Goal: Task Accomplishment & Management: Manage account settings

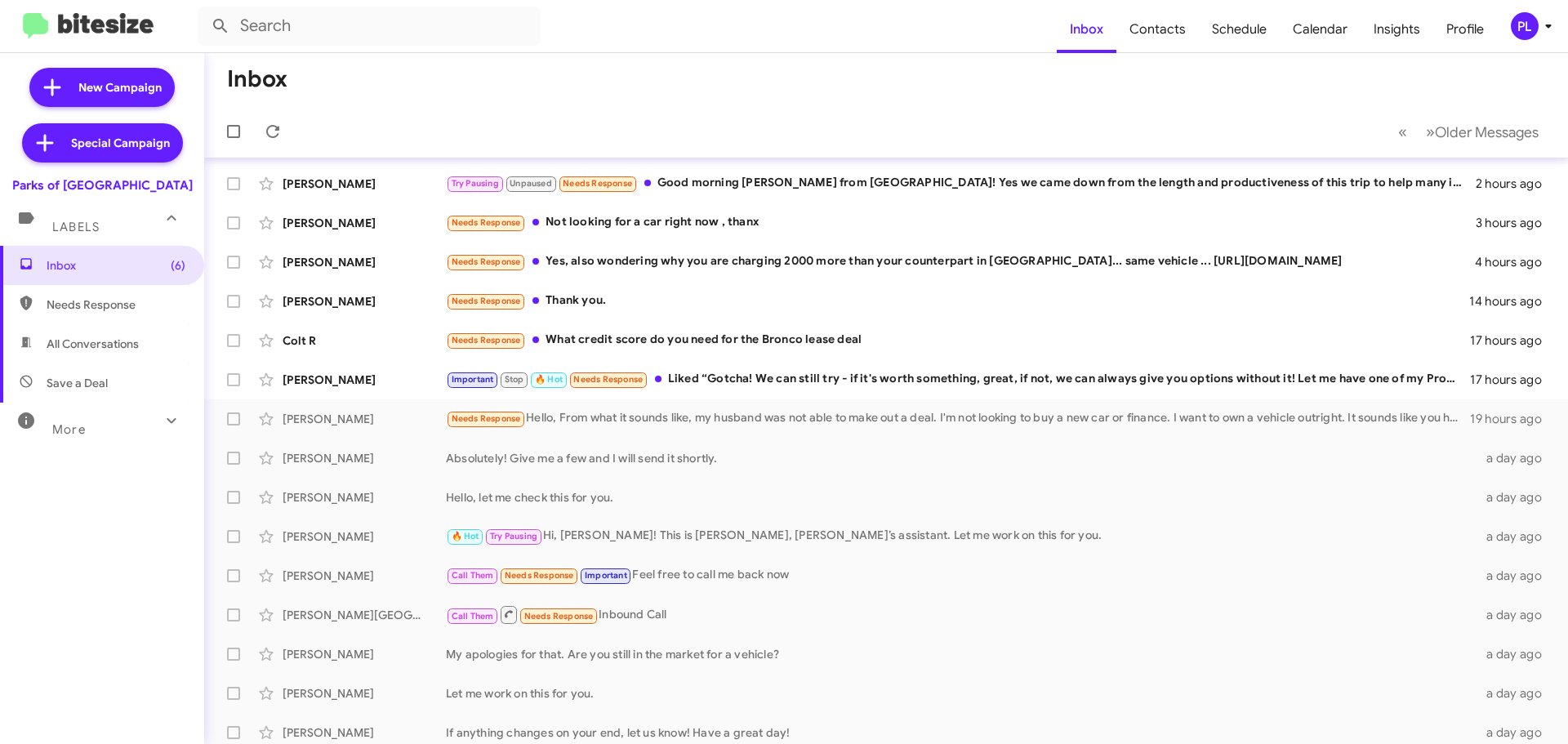
scroll to position [41, 0]
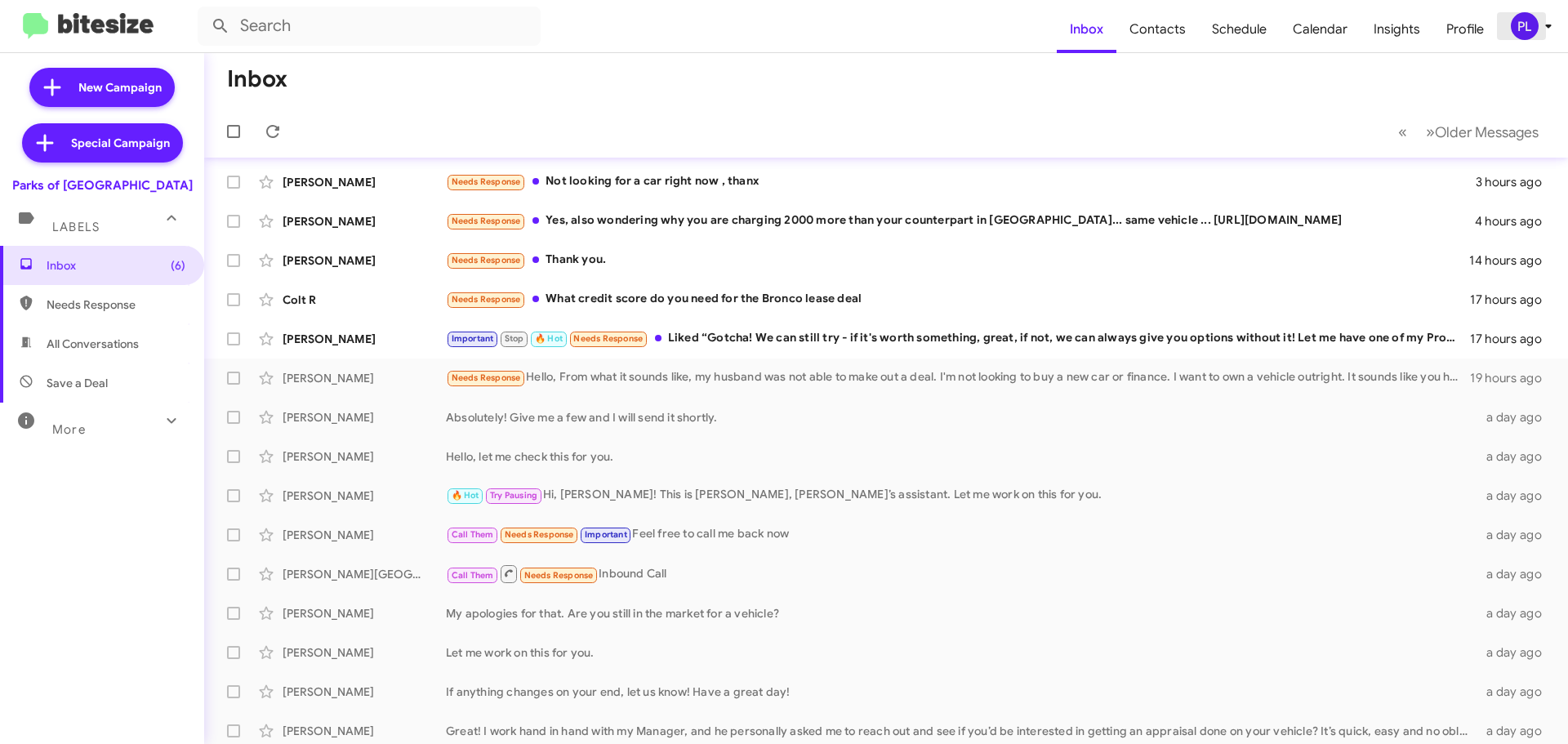
click at [1546, 33] on icon at bounding box center [1549, 26] width 19 height 19
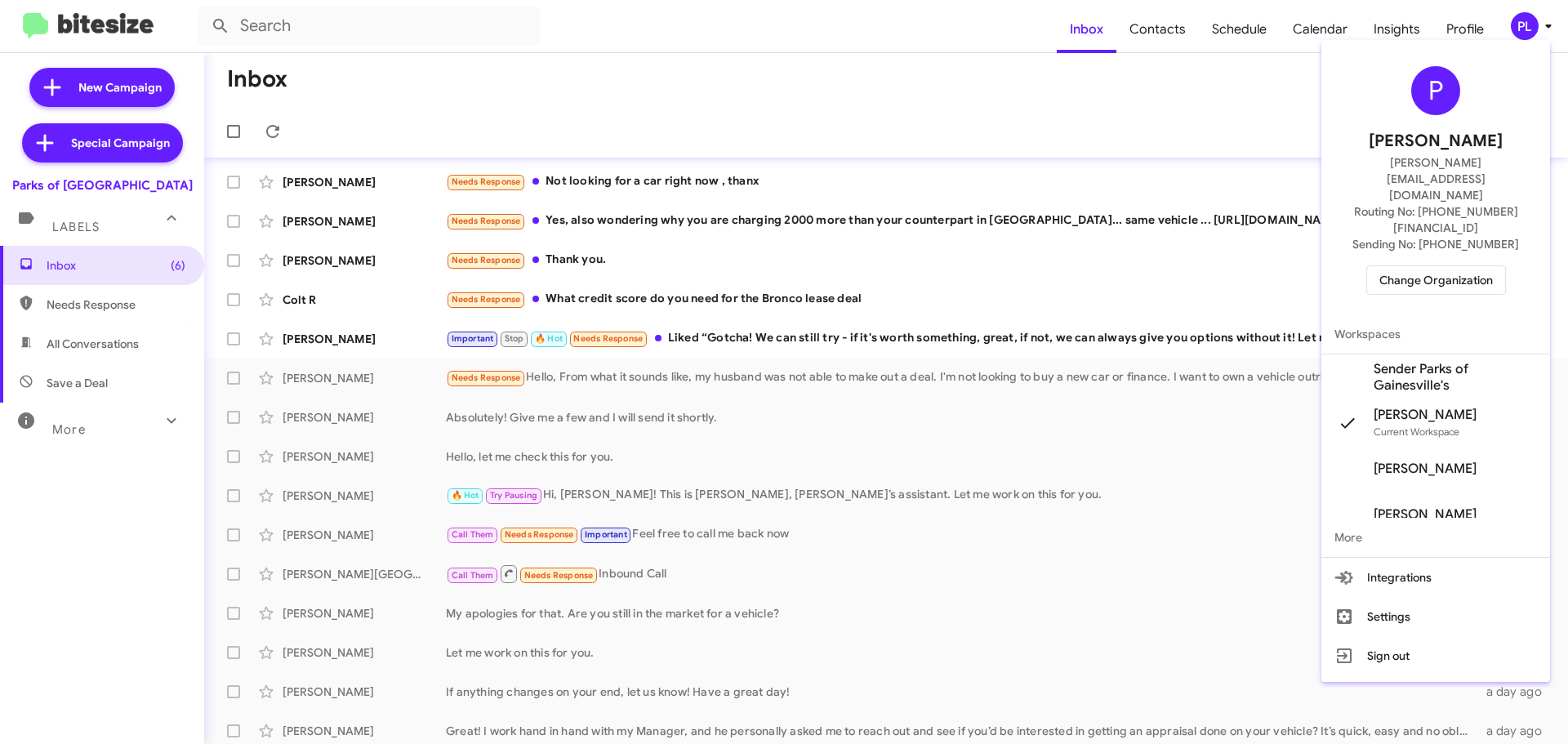
click at [1463, 266] on span "Change Organization" at bounding box center [1436, 280] width 113 height 28
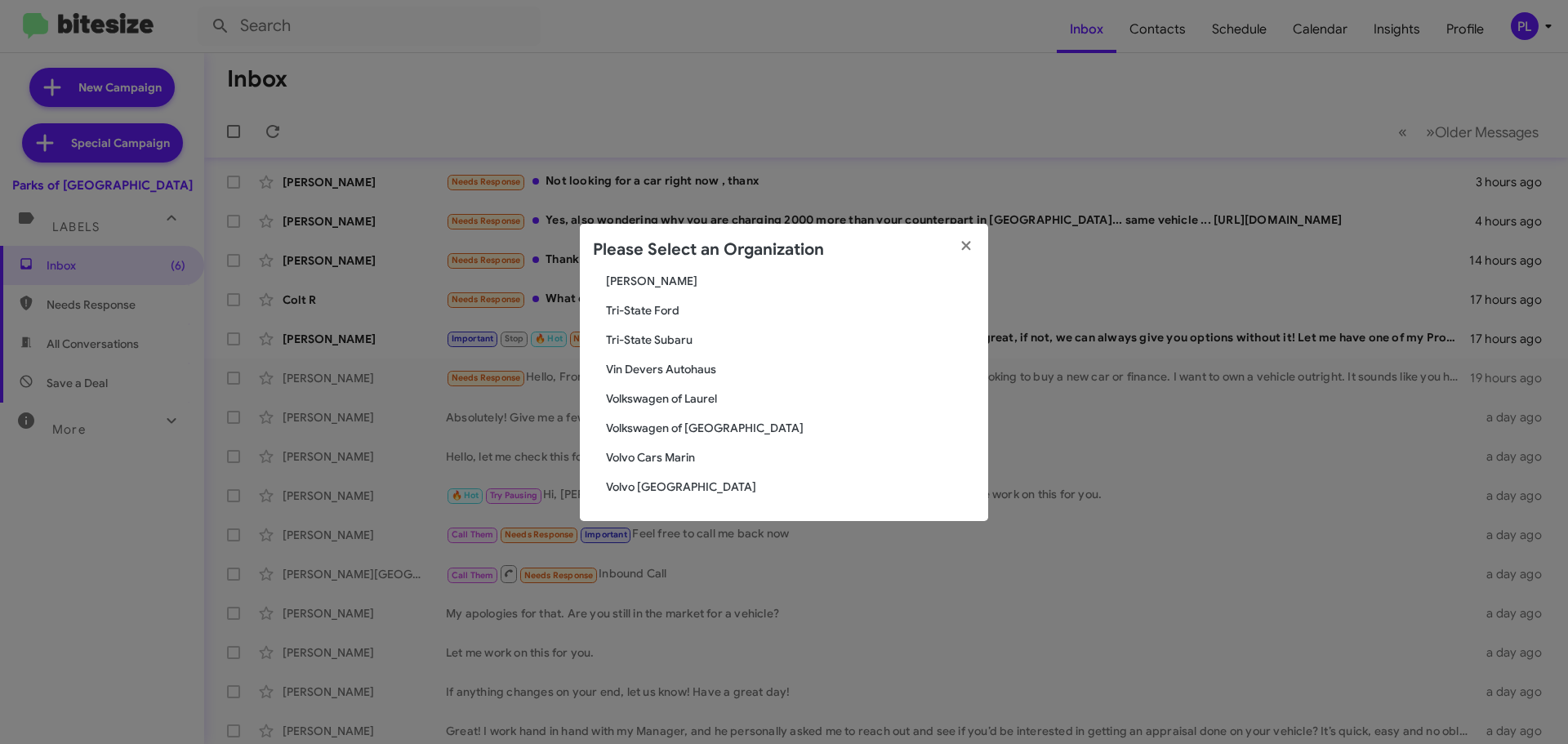
scroll to position [2808, 0]
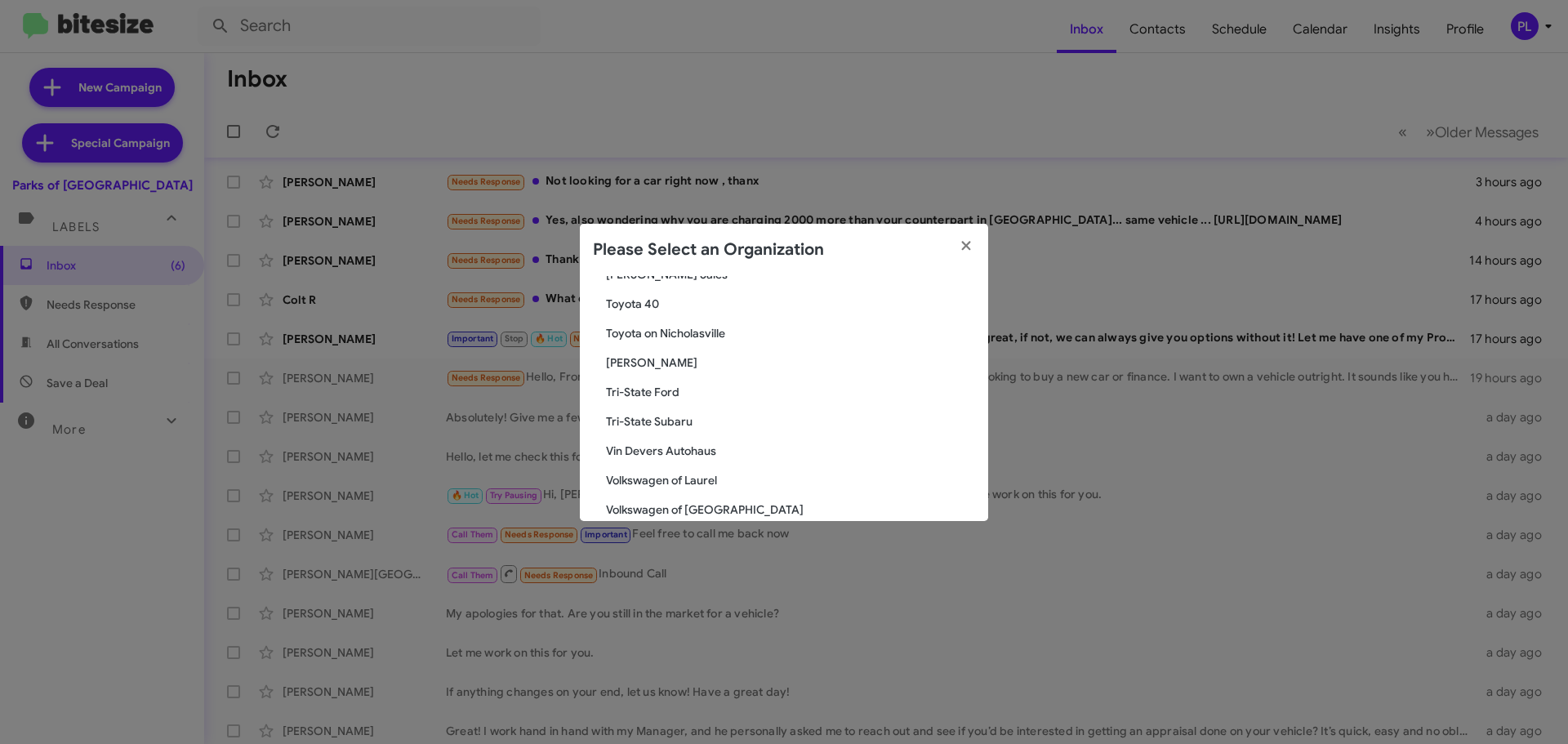
click at [664, 453] on span "Vin Devers Autohaus" at bounding box center [790, 450] width 369 height 16
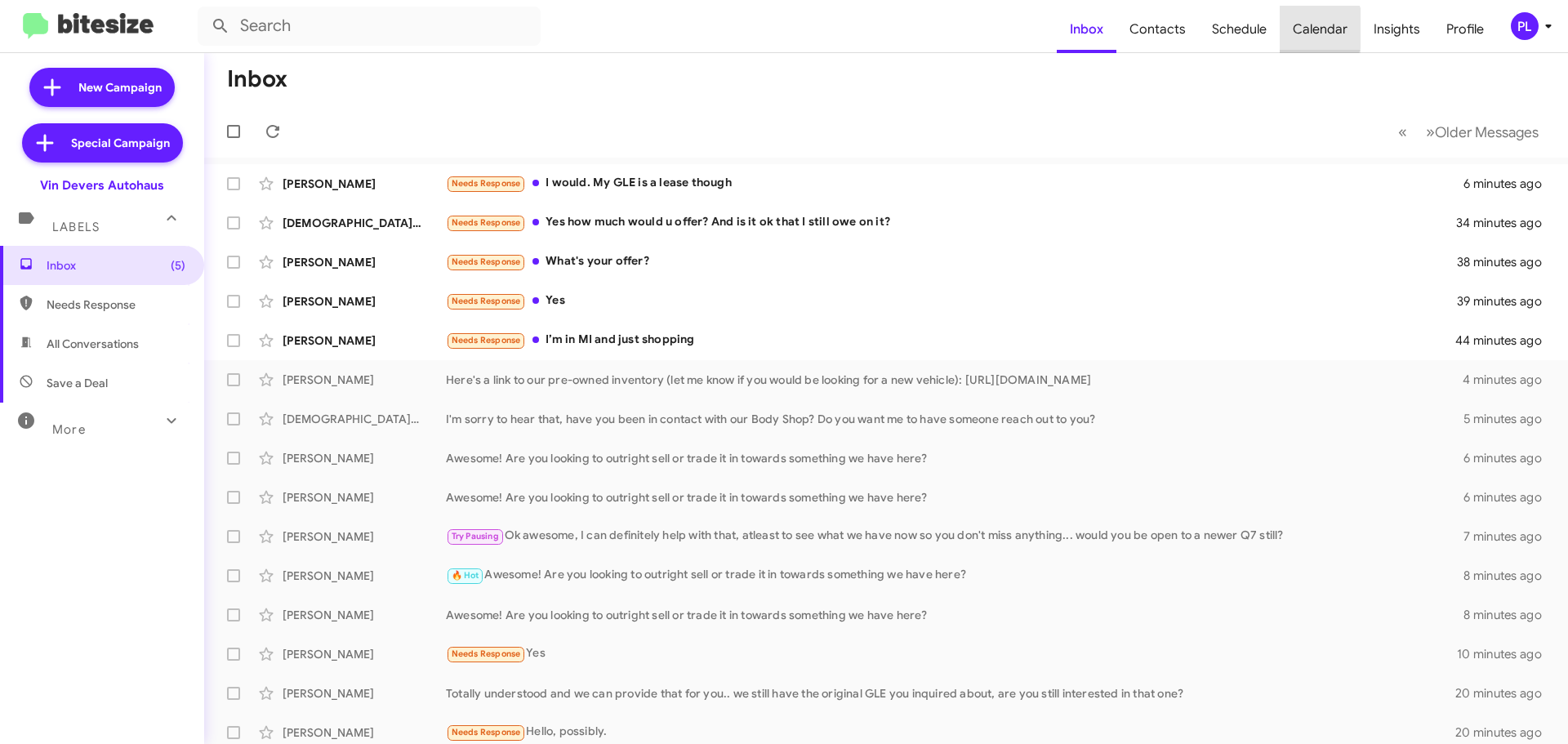
click at [1301, 29] on span "Calendar" at bounding box center [1321, 29] width 81 height 47
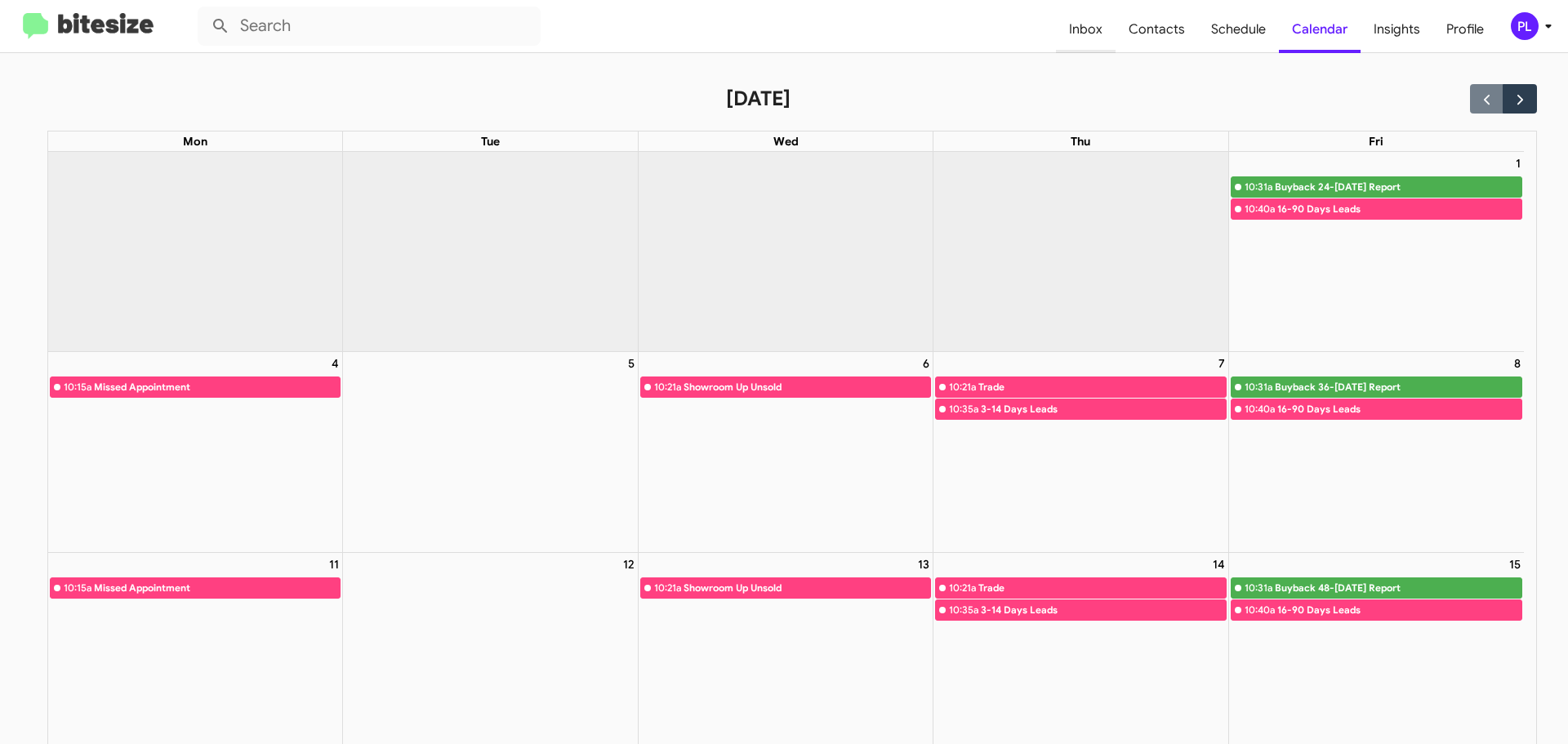
click at [1075, 27] on span "Inbox" at bounding box center [1087, 29] width 60 height 47
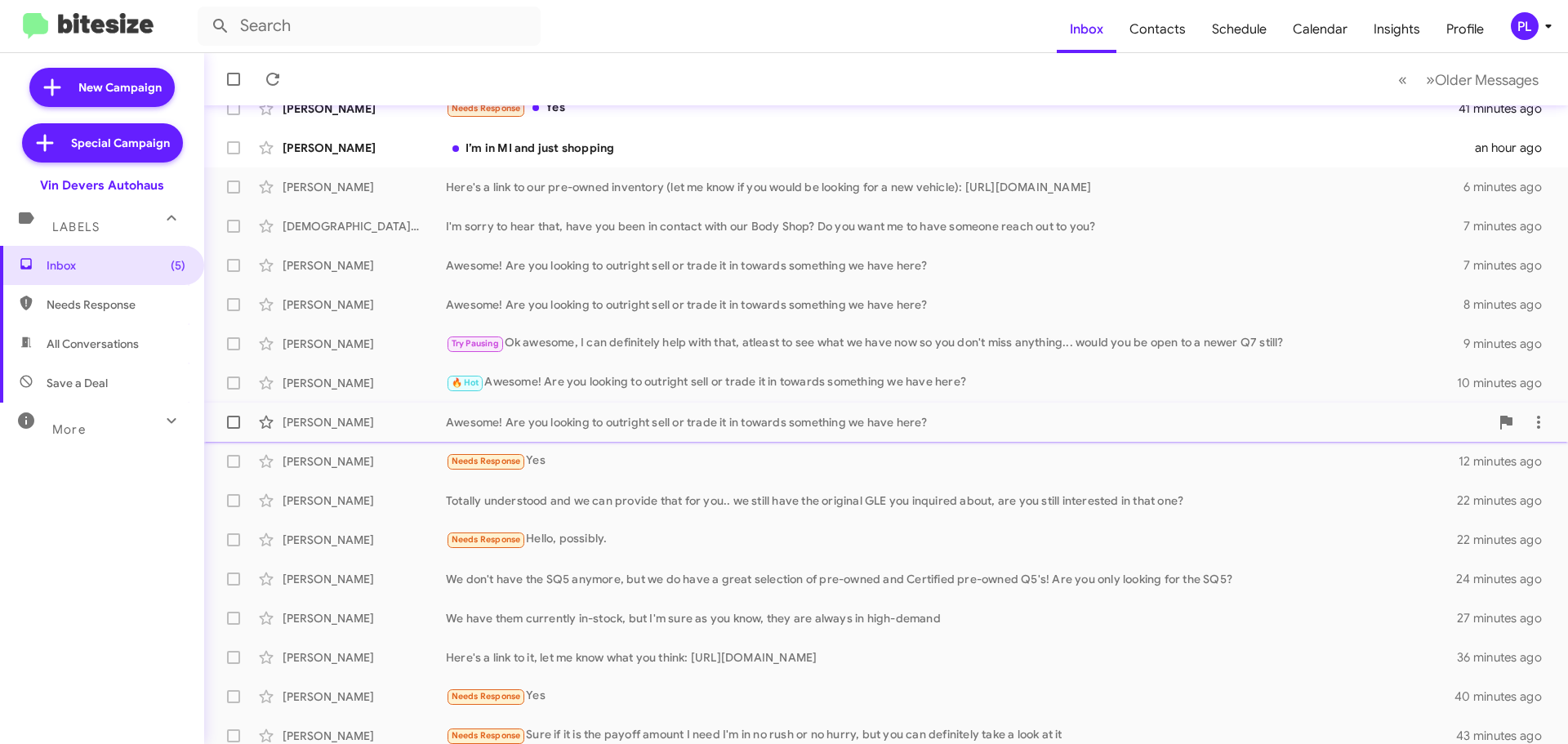
scroll to position [204, 0]
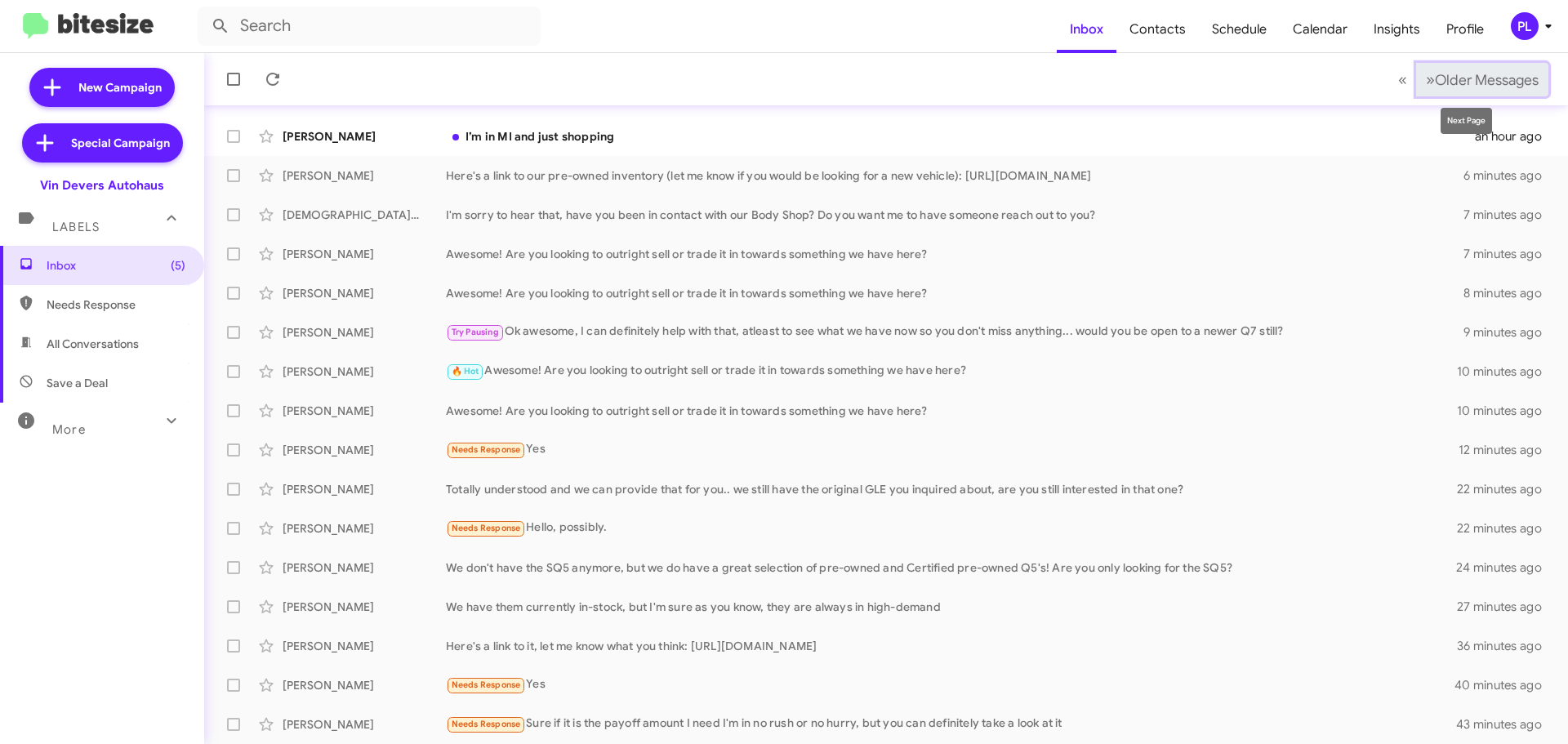
click at [1484, 89] on button "» Next Older Messages" at bounding box center [1483, 79] width 133 height 34
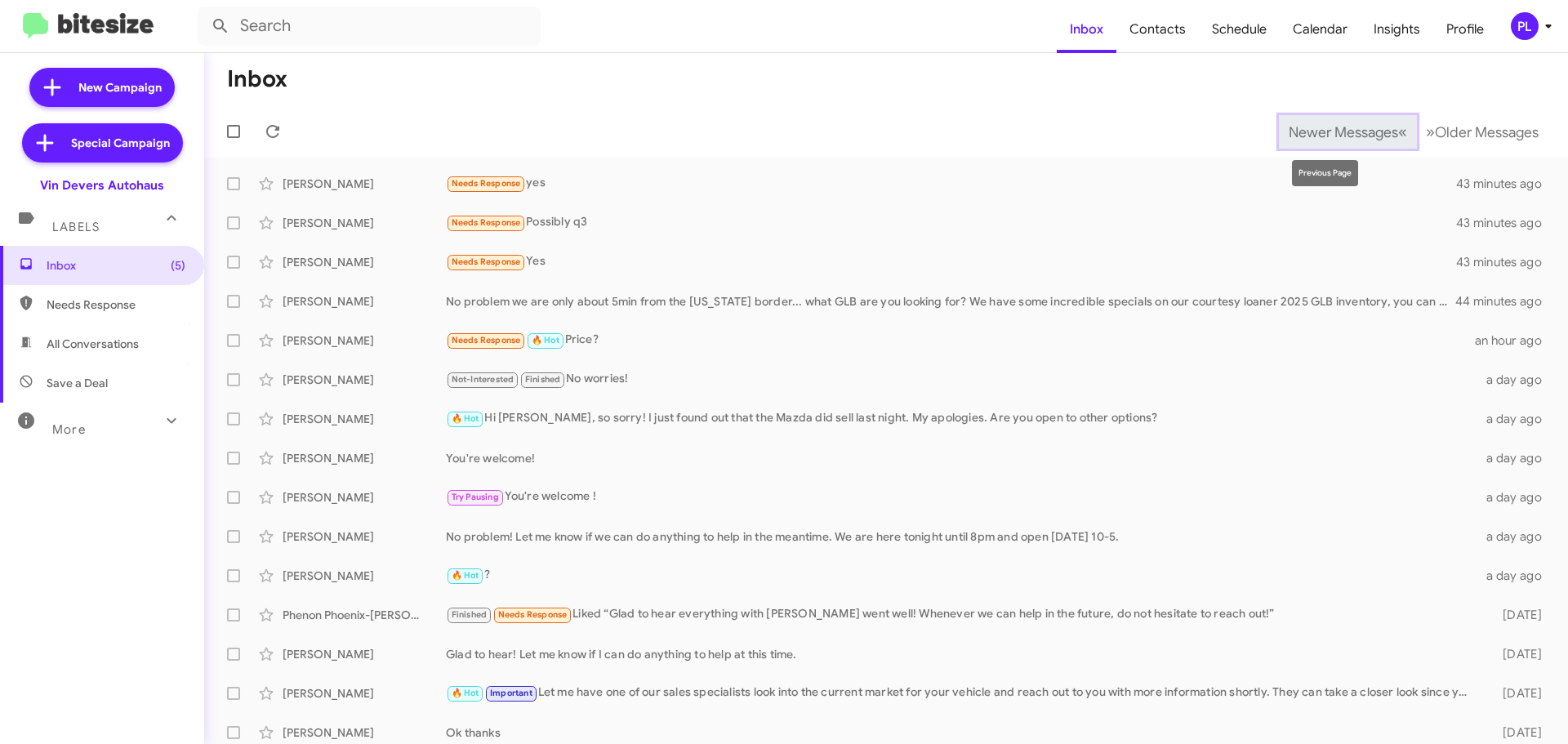
click at [1365, 126] on span "Newer Messages" at bounding box center [1343, 132] width 109 height 18
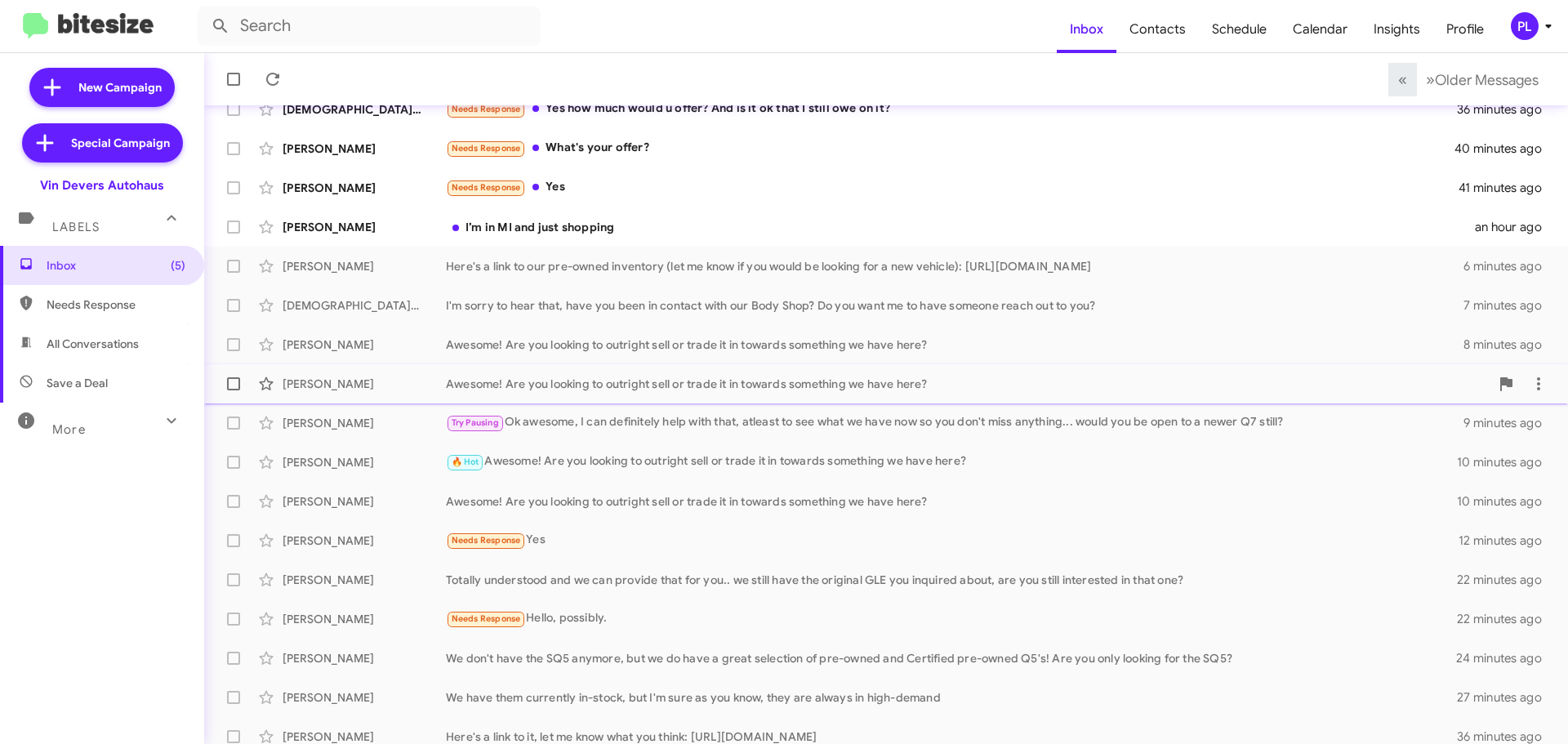
scroll to position [204, 0]
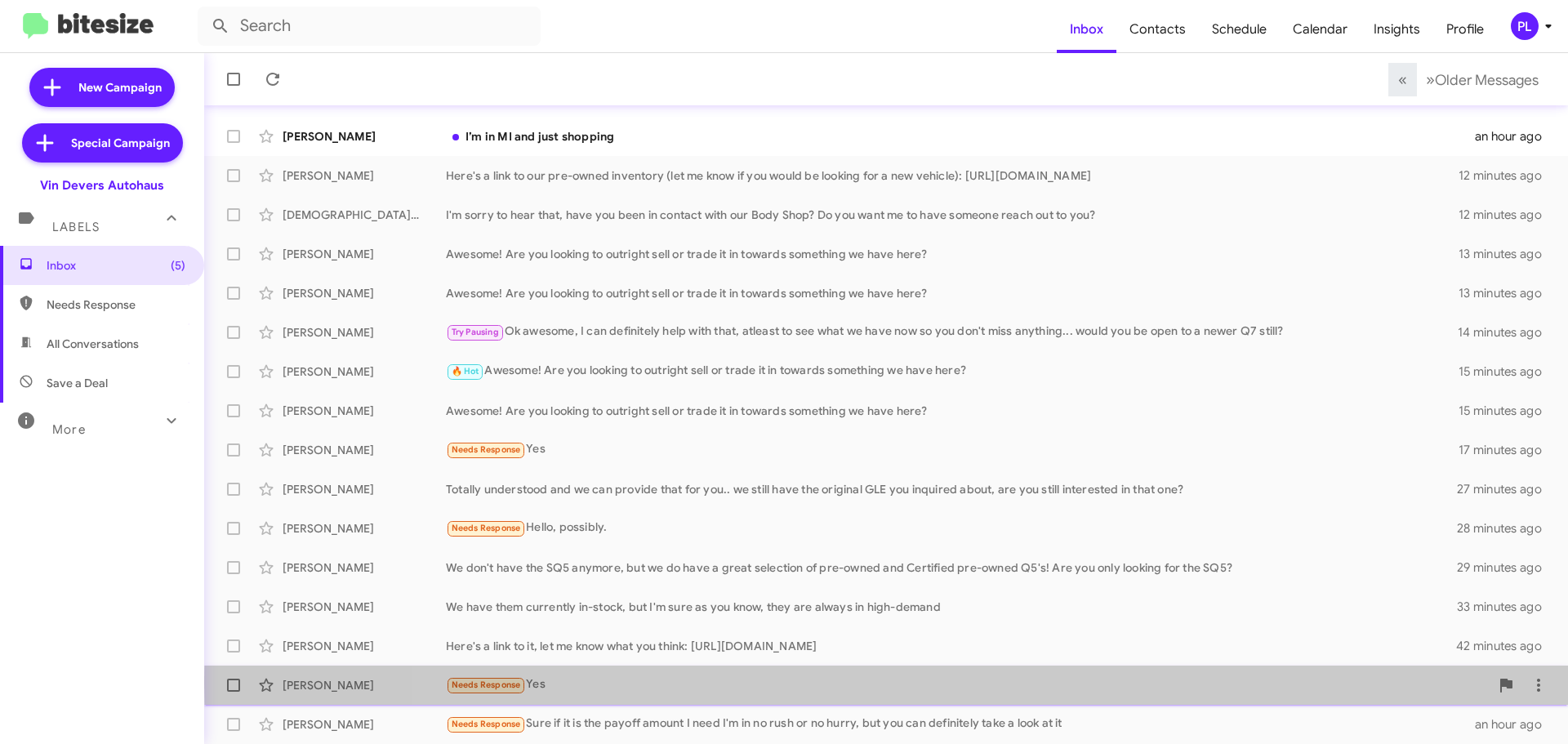
click at [1364, 683] on div "Needs Response Yes" at bounding box center [968, 685] width 1044 height 18
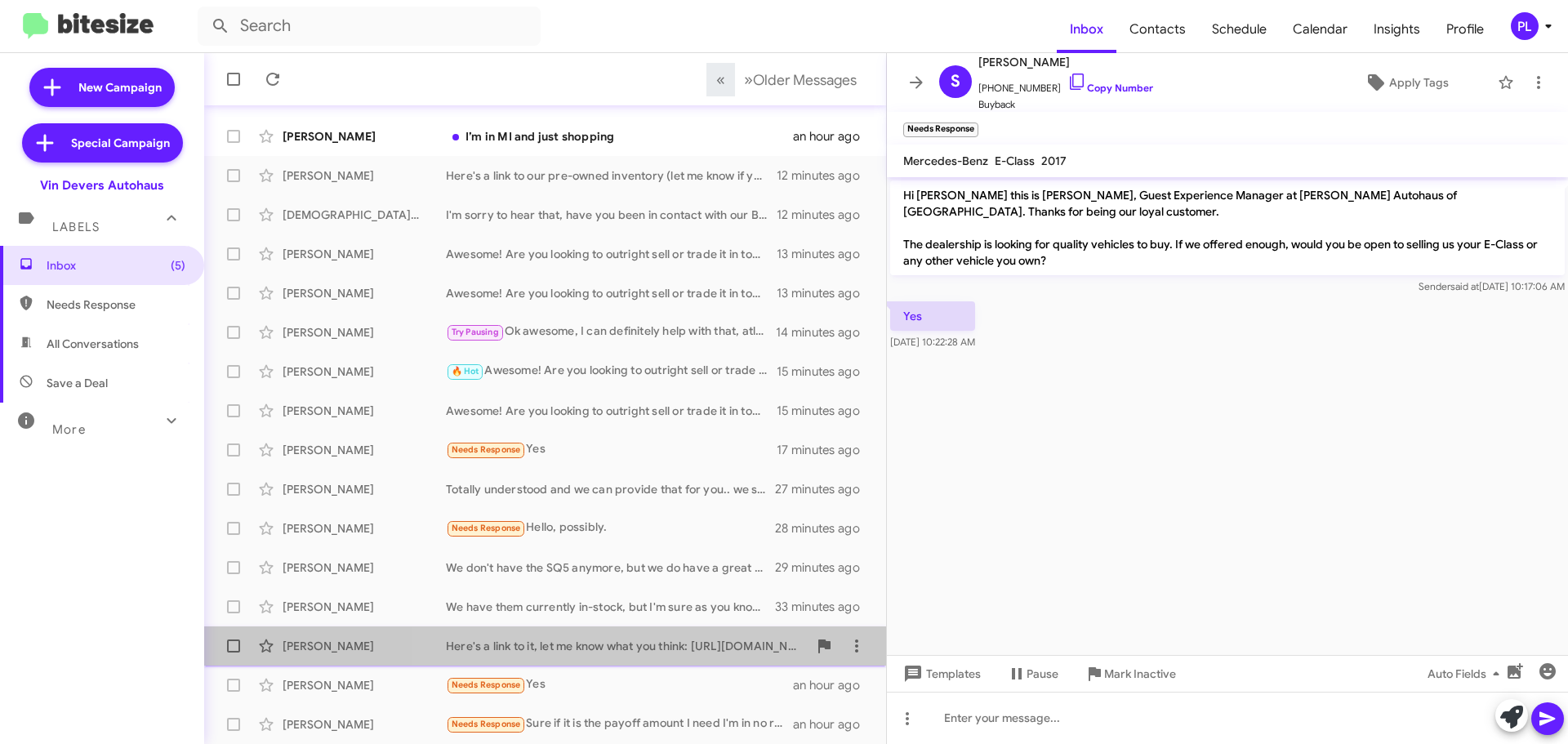
click at [659, 650] on div "Here's a link to it, let me know what you think: [URL][DOMAIN_NAME]" at bounding box center [628, 646] width 362 height 16
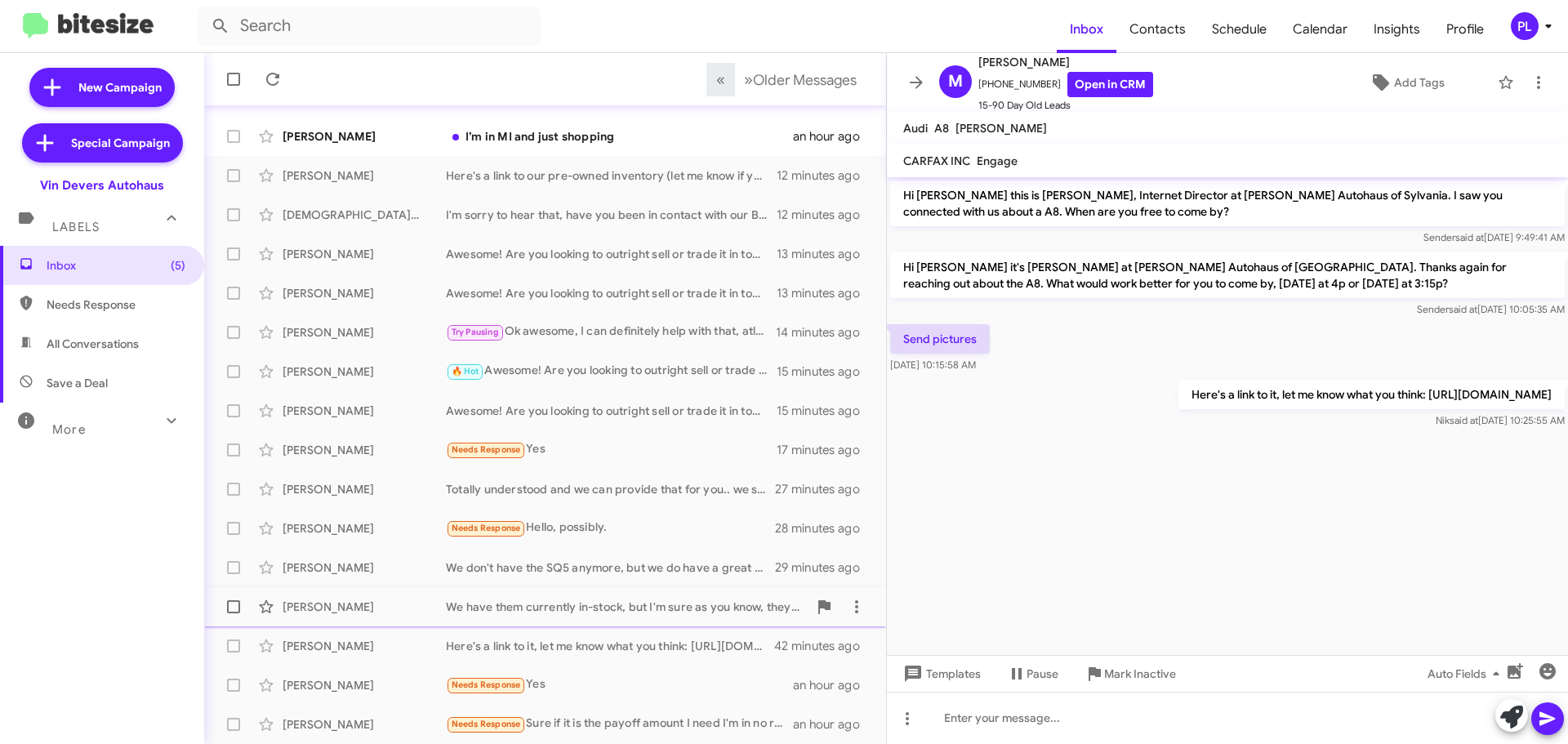
click at [655, 607] on div "We have them currently in-stock, but I'm sure as you know, they are always in h…" at bounding box center [628, 606] width 362 height 16
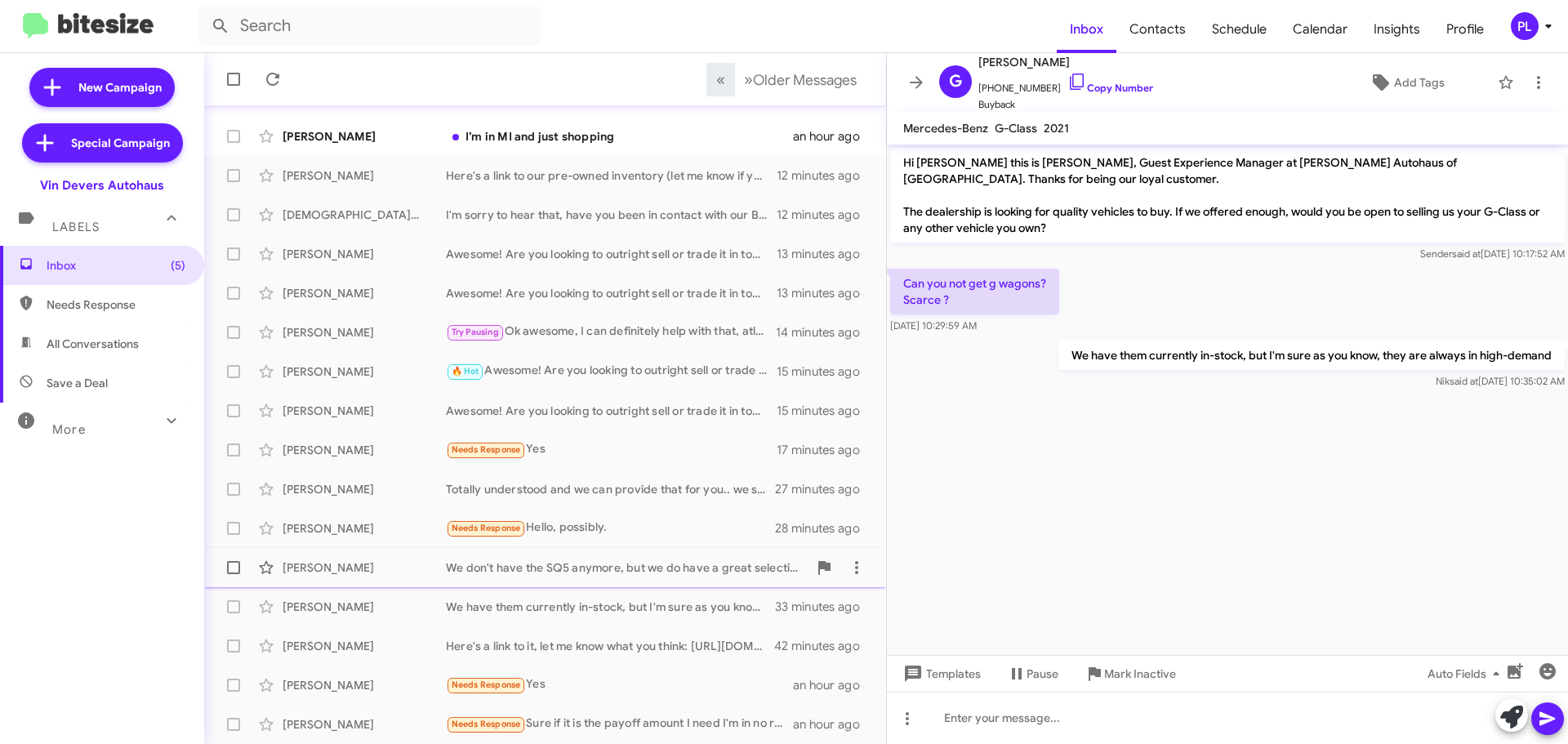
click at [653, 567] on div "We don't have the SQ5 anymore, but we do have a great selection of pre-owned an…" at bounding box center [628, 568] width 362 height 16
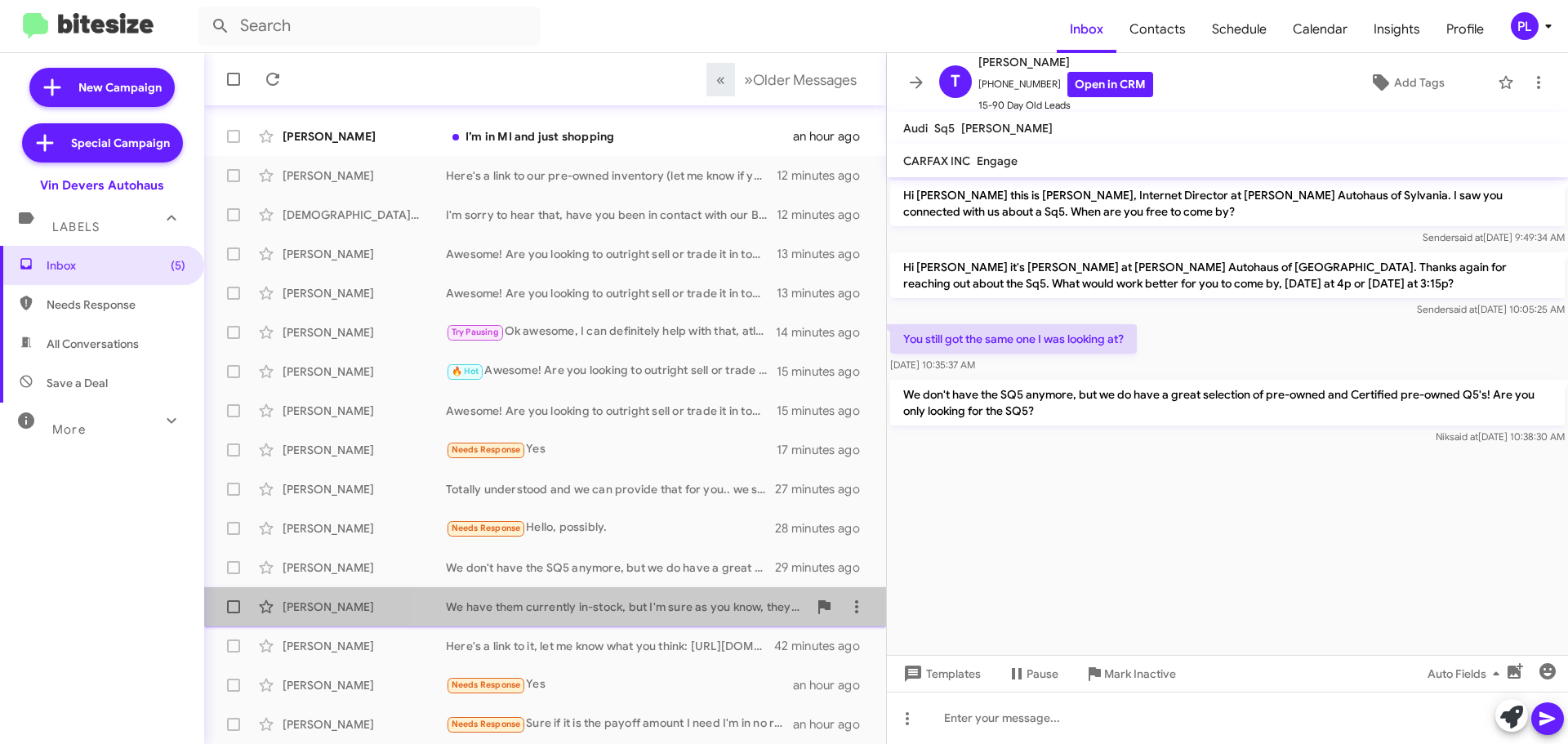
click at [653, 603] on div "We have them currently in-stock, but I'm sure as you know, they are always in h…" at bounding box center [628, 606] width 362 height 16
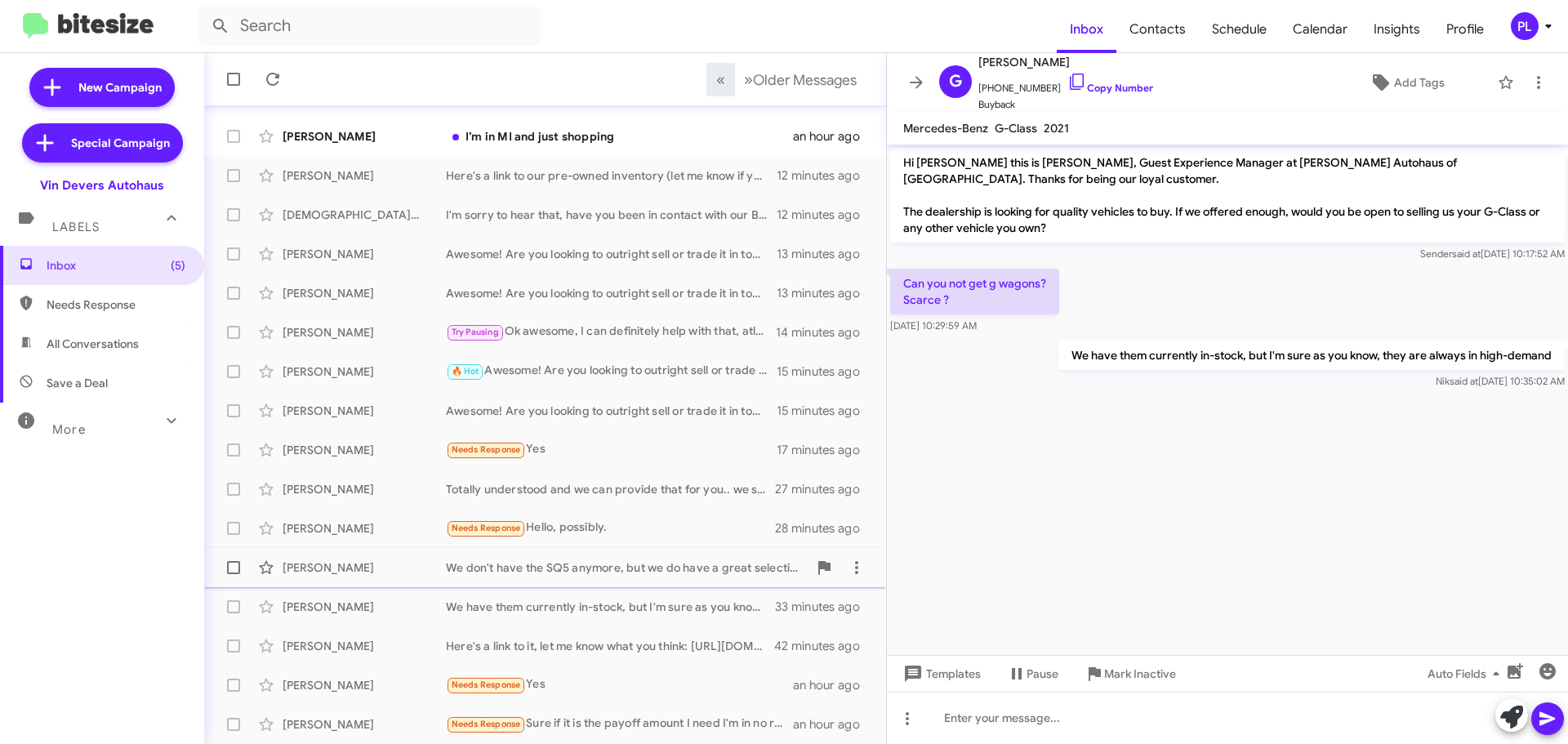
click at [656, 562] on div "We don't have the SQ5 anymore, but we do have a great selection of pre-owned an…" at bounding box center [628, 568] width 362 height 16
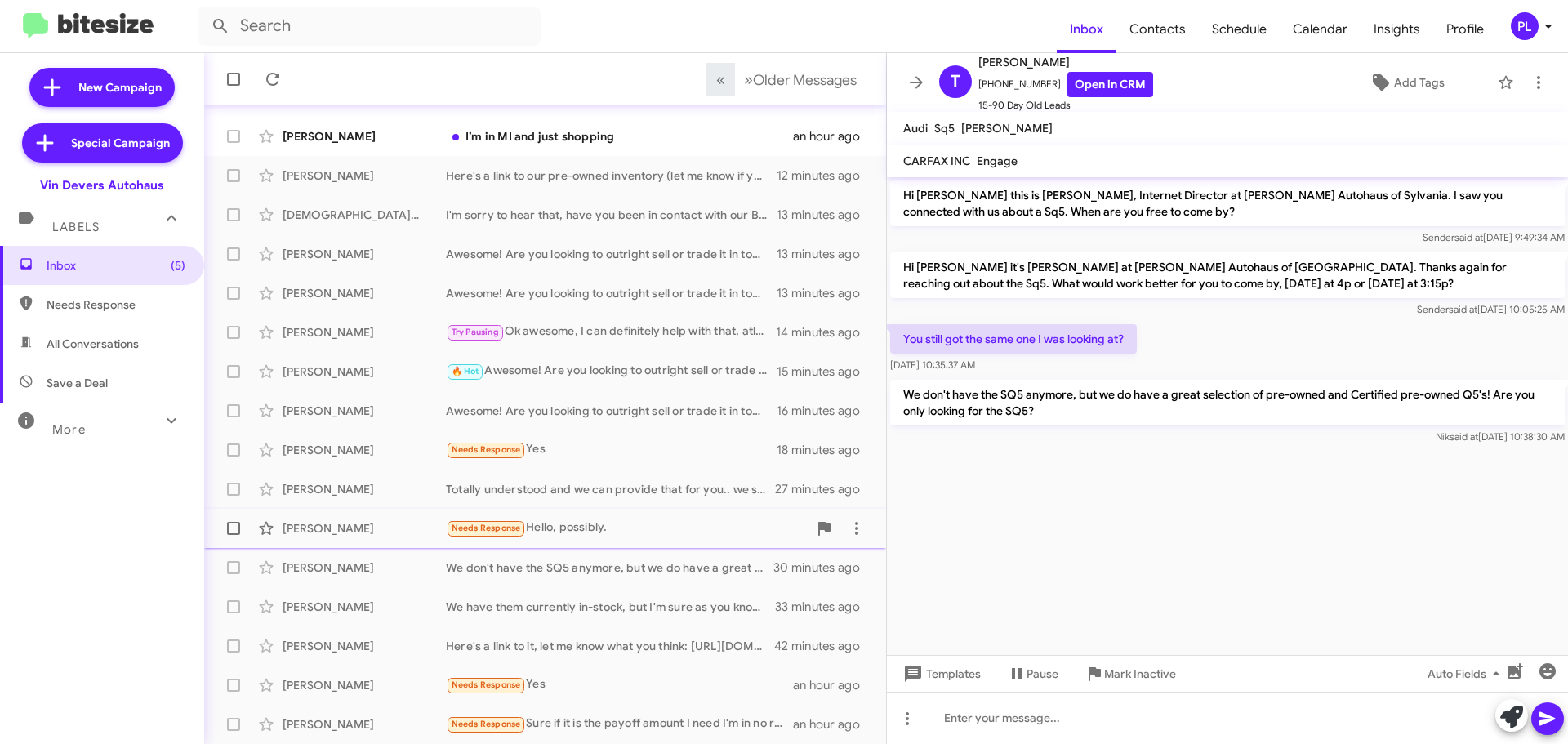
click at [650, 527] on div "Needs Response Hello, possibly." at bounding box center [628, 528] width 362 height 18
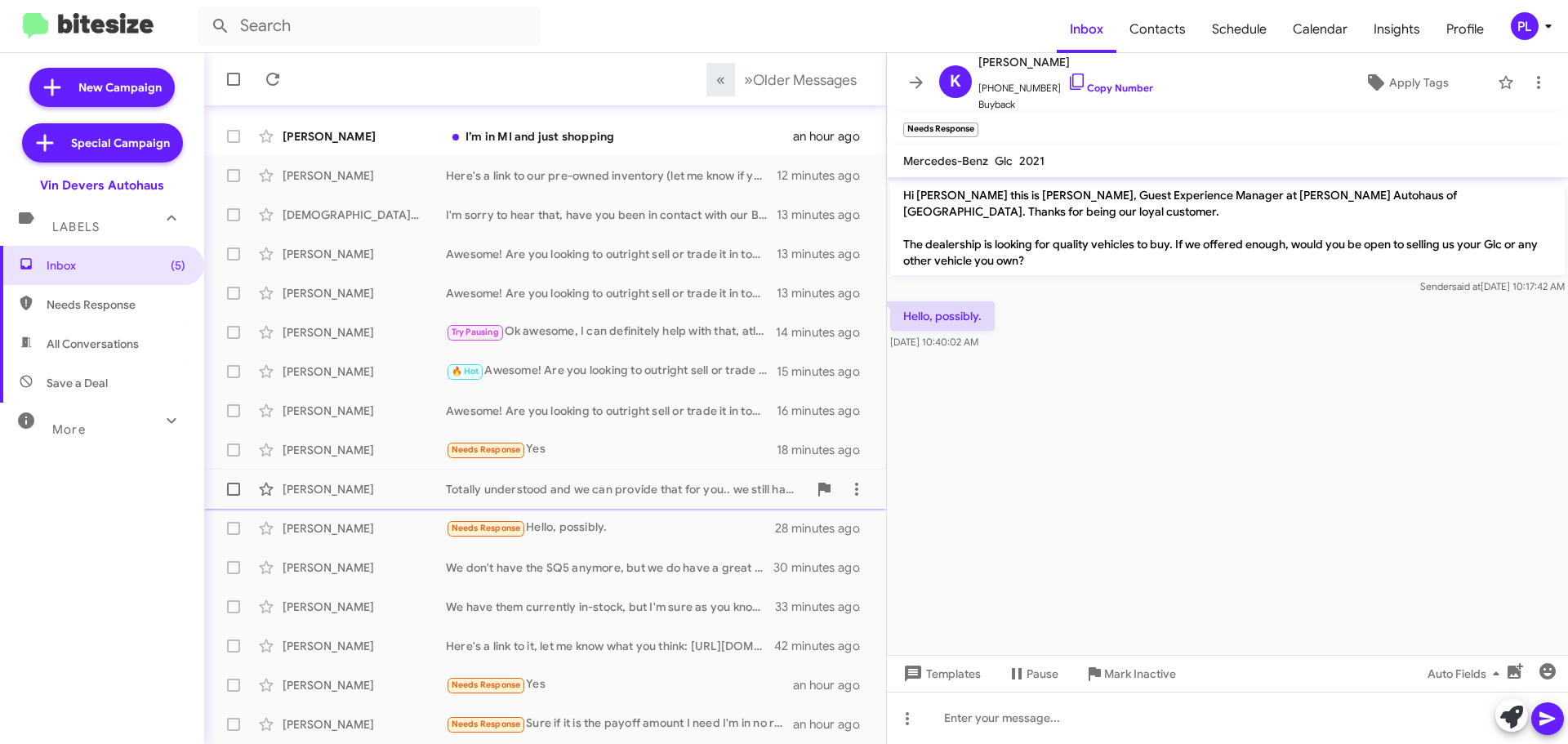
click at [648, 498] on div "John Graham Totally understood and we can provide that for you.. we still have …" at bounding box center [544, 489] width 656 height 33
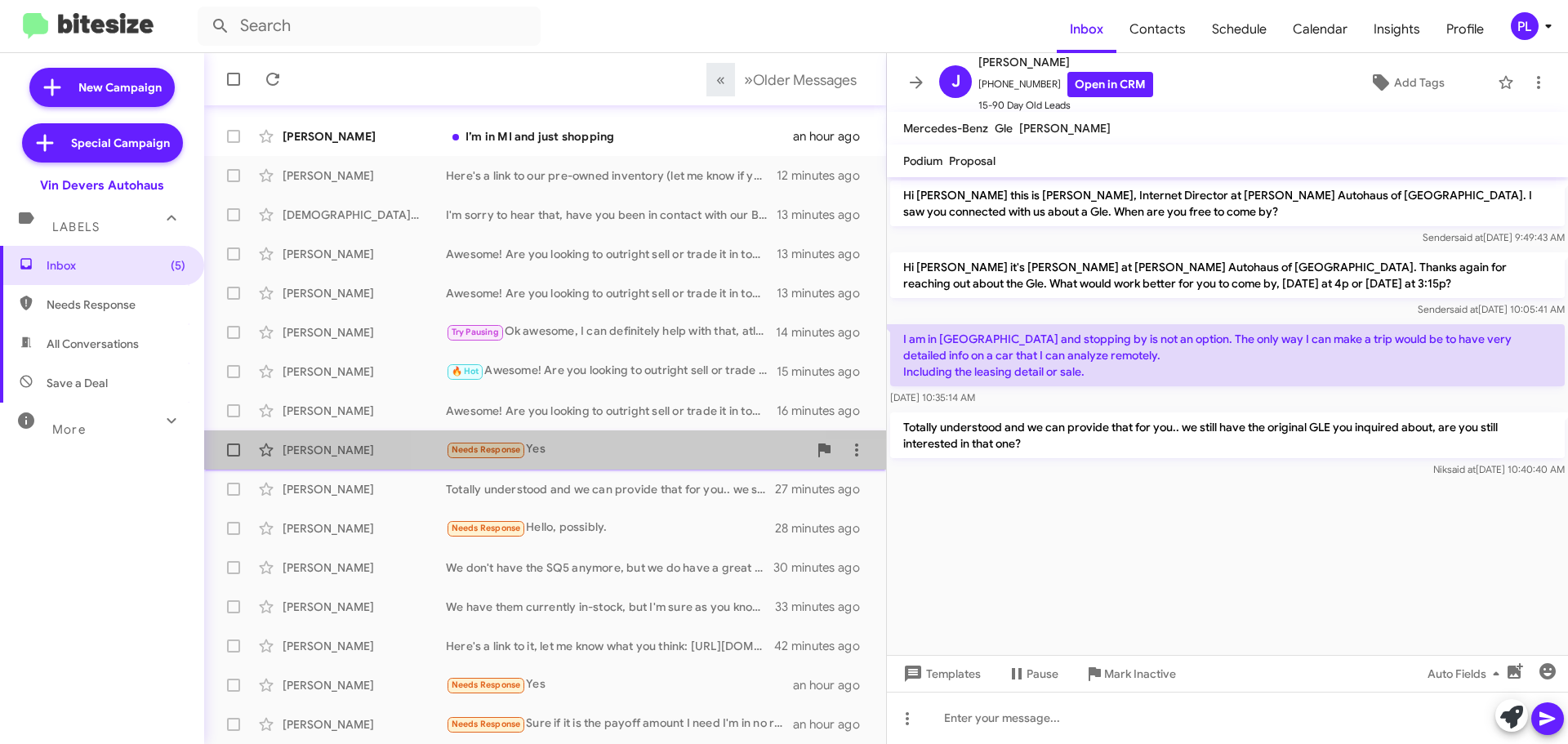
click at [645, 466] on div "John Fraas Needs Response Yes 18 minutes ago" at bounding box center [544, 450] width 656 height 33
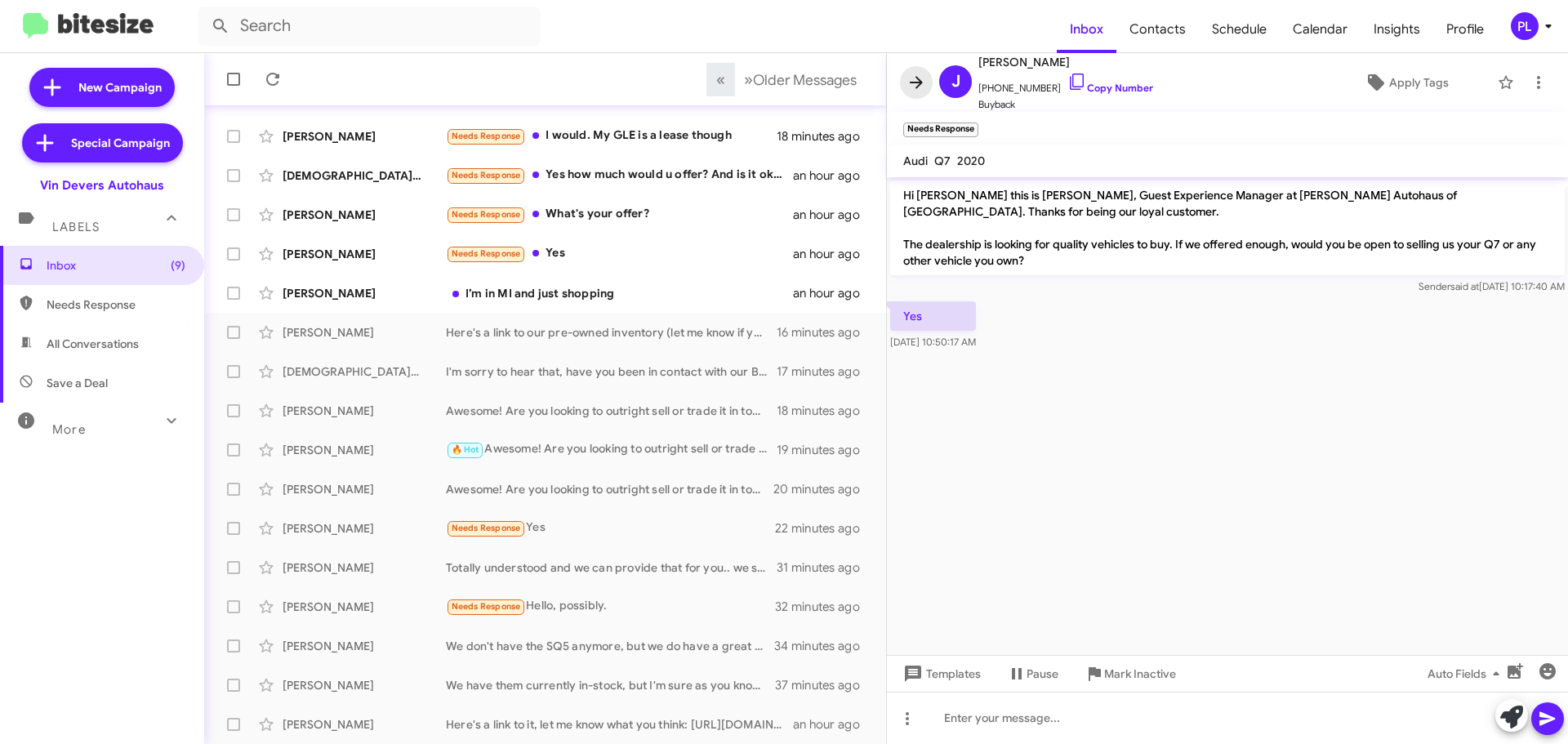
click at [911, 85] on icon at bounding box center [916, 82] width 19 height 19
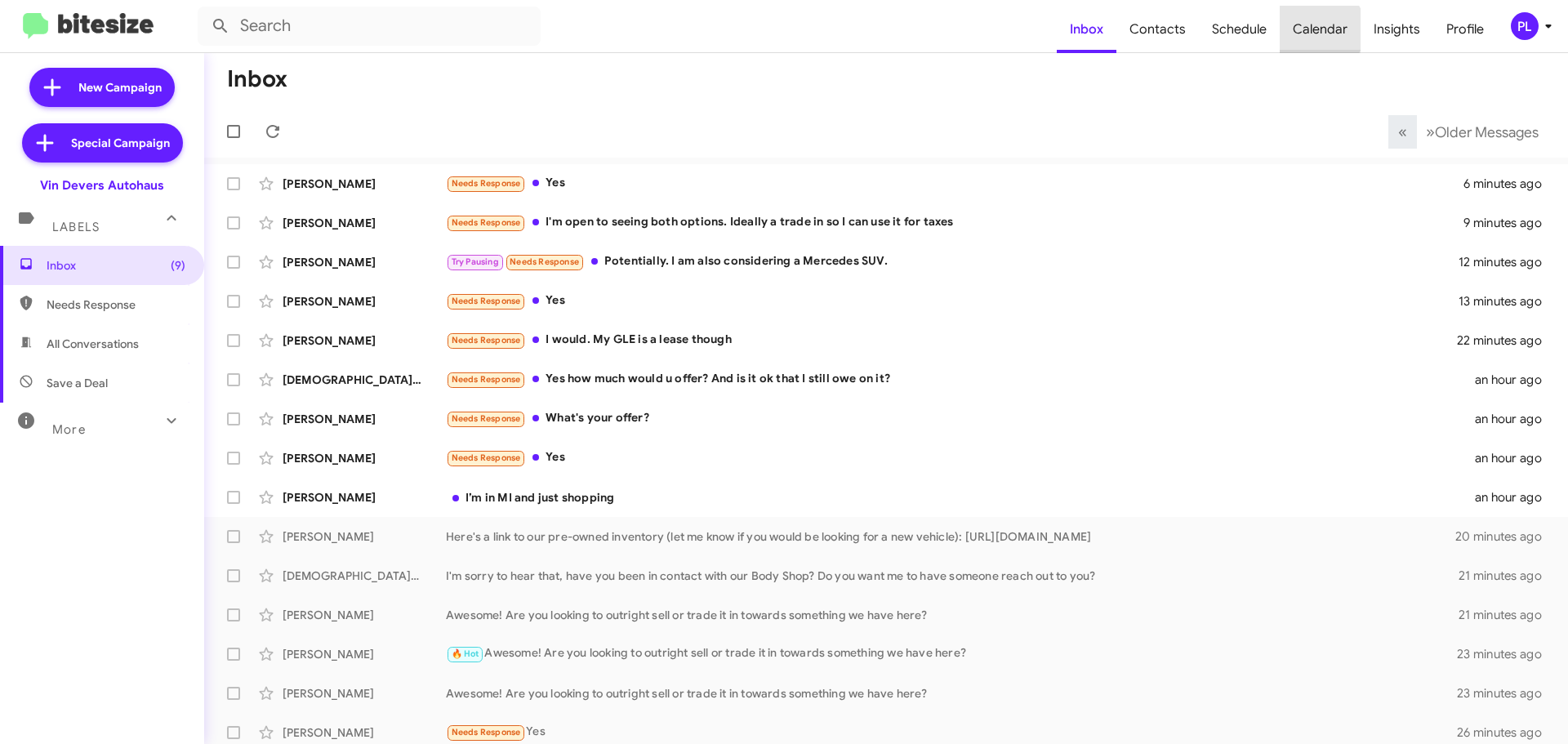
click at [1321, 29] on span "Calendar" at bounding box center [1321, 29] width 81 height 47
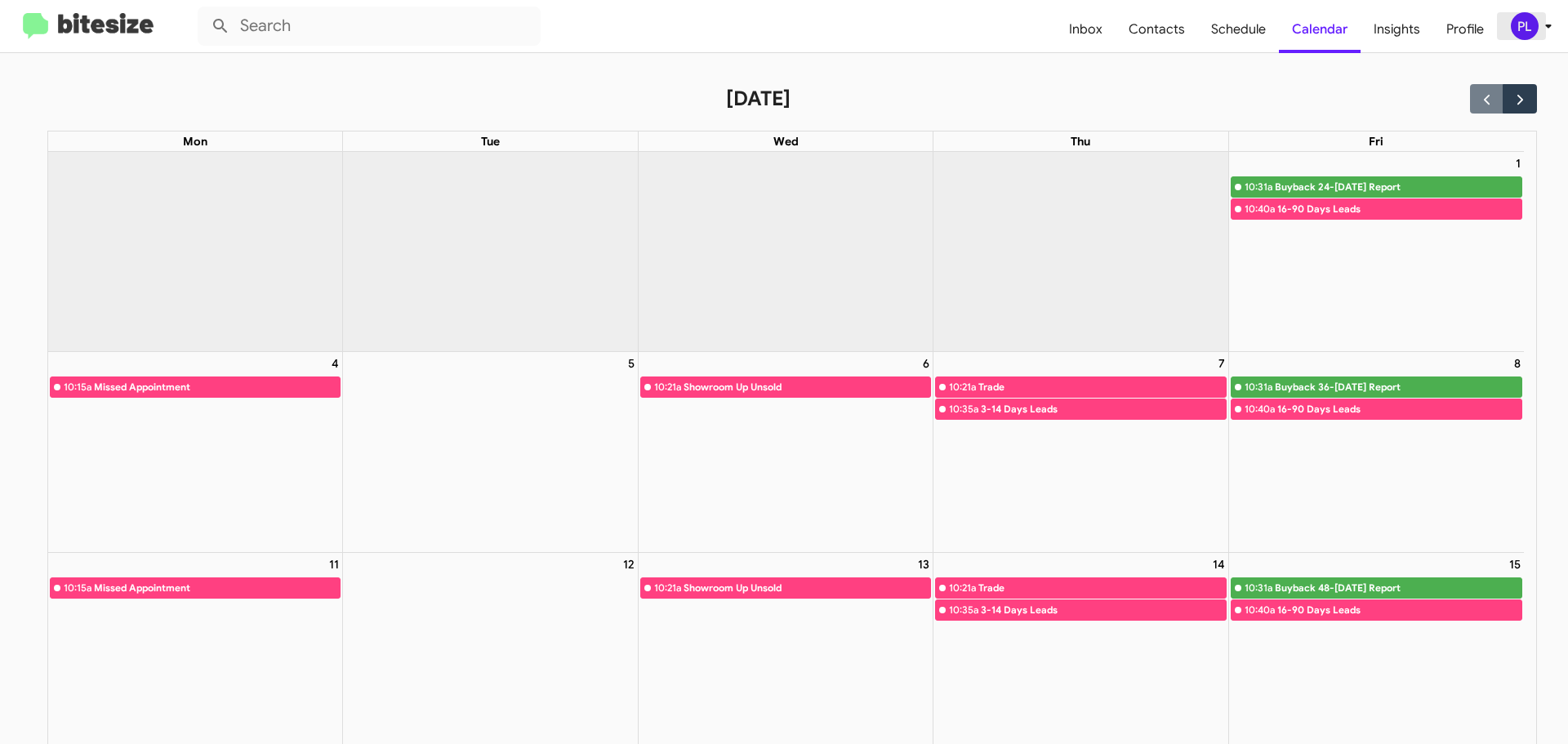
click at [1553, 25] on icon at bounding box center [1549, 26] width 19 height 19
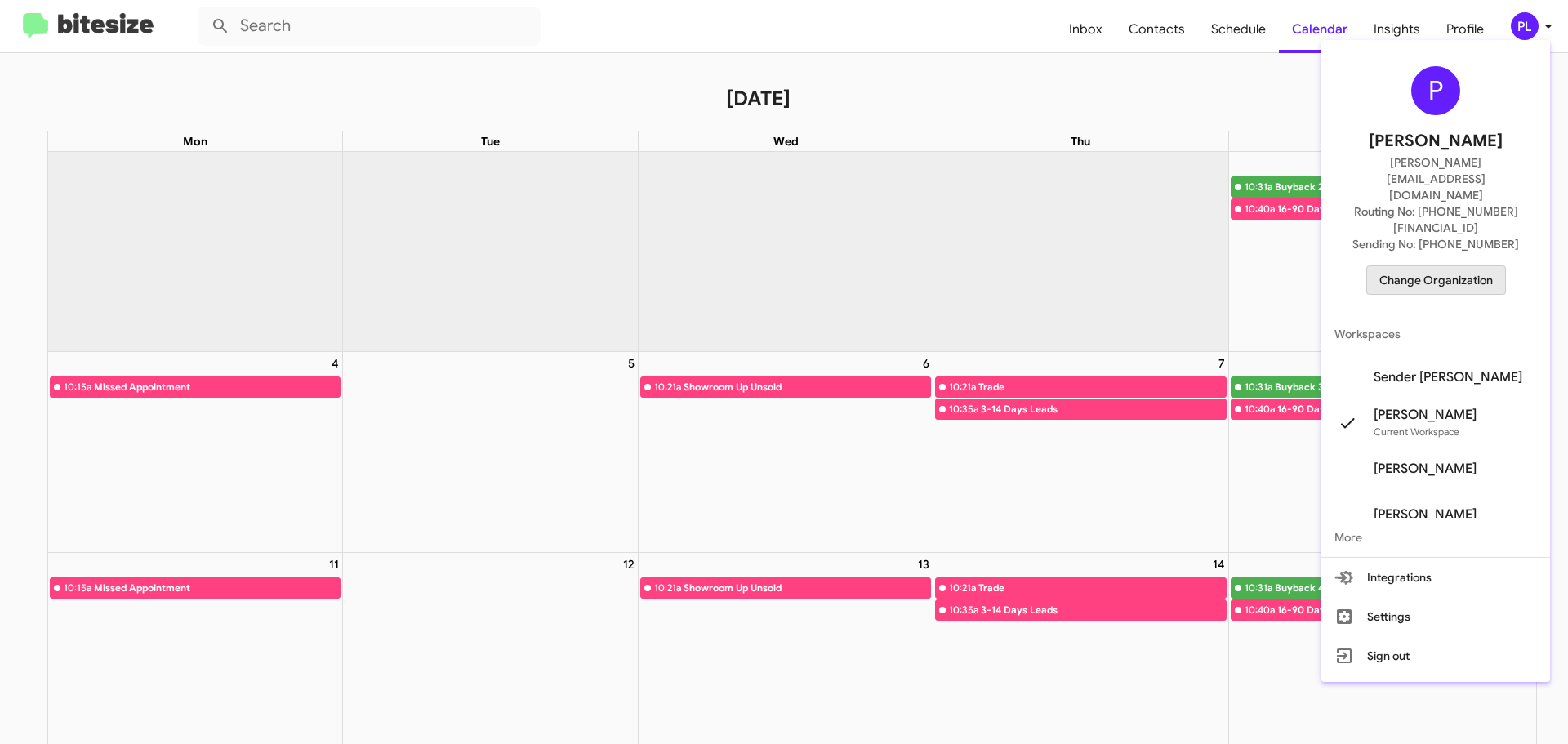
click at [1461, 266] on span "Change Organization" at bounding box center [1436, 280] width 113 height 28
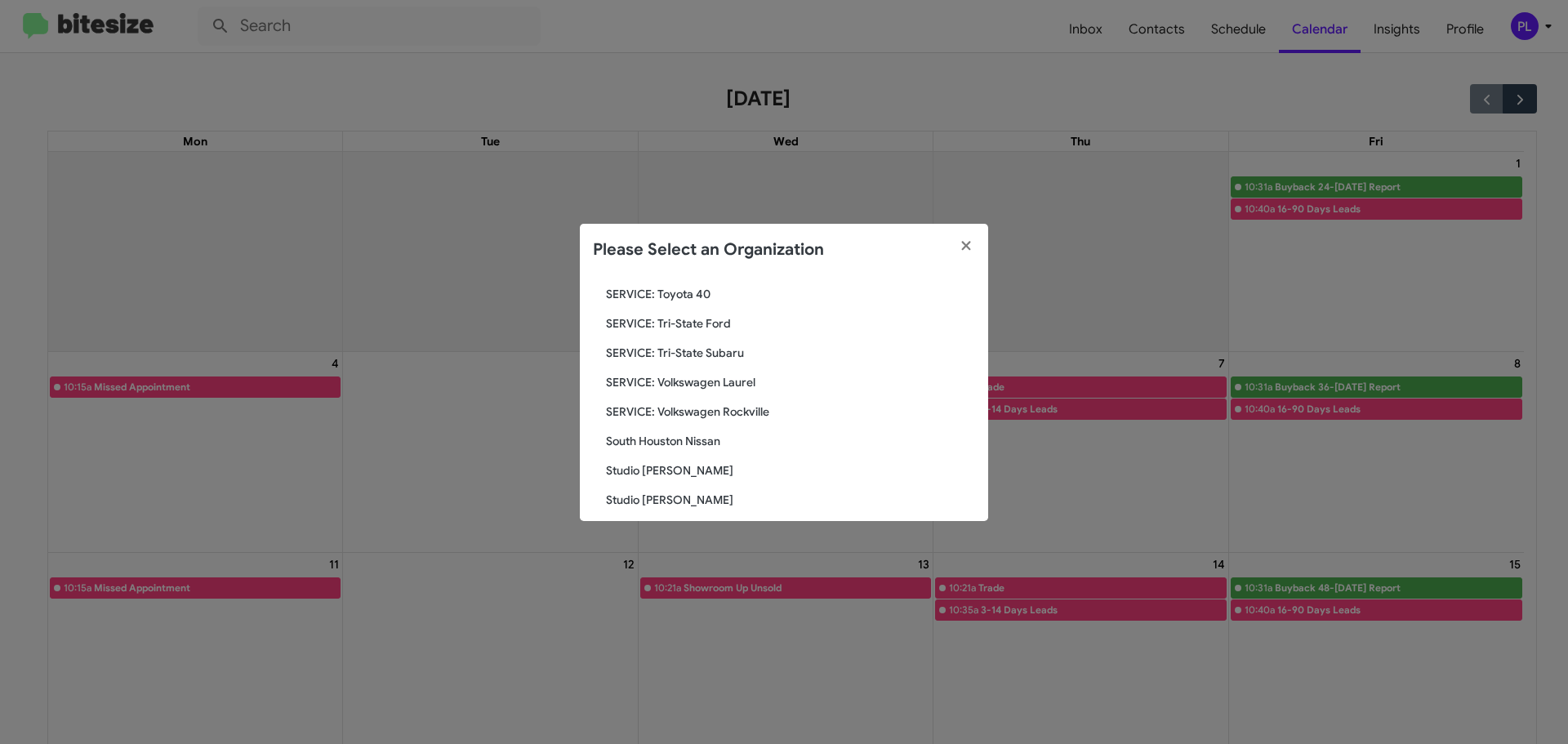
scroll to position [2400, 0]
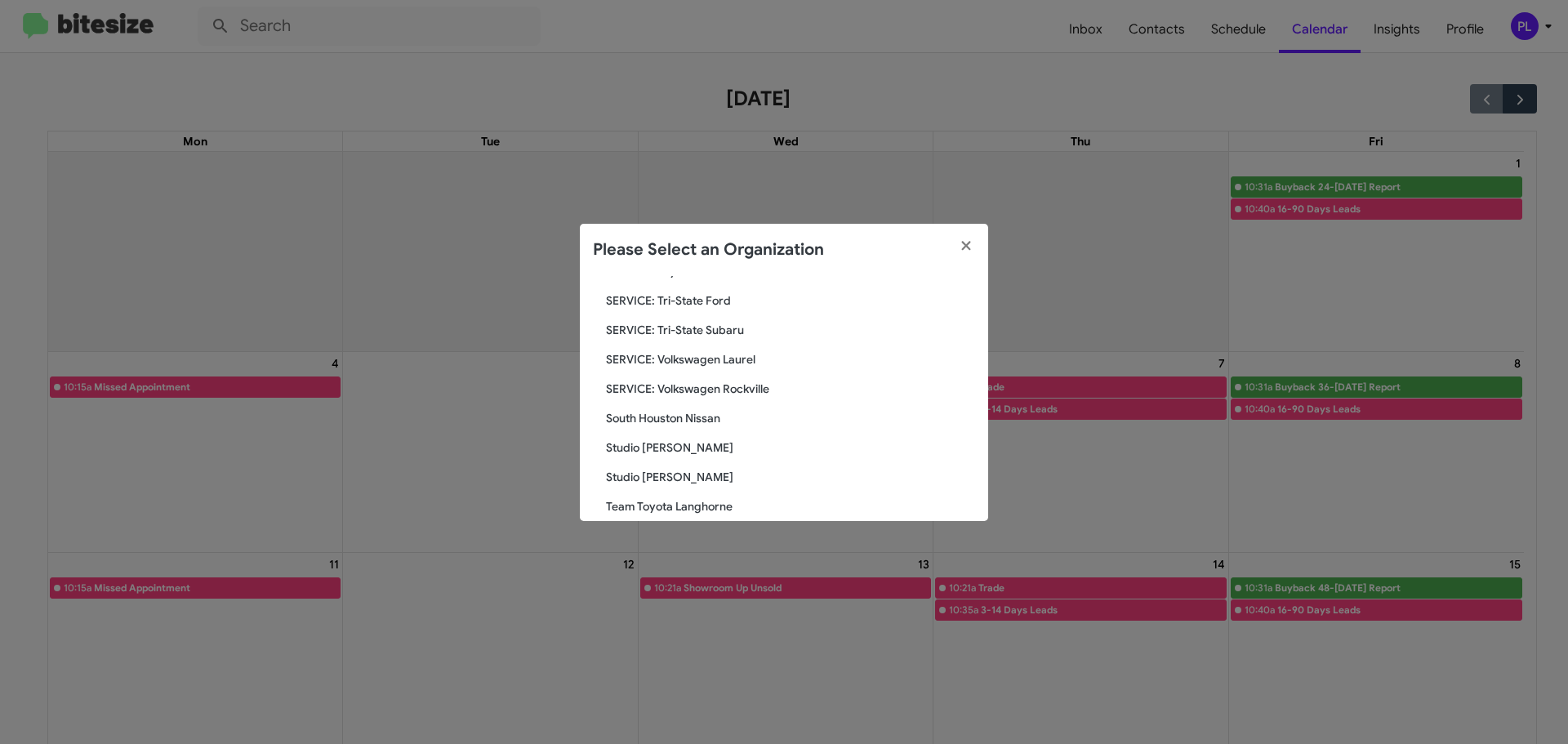
click at [693, 422] on span "South Houston Nissan" at bounding box center [790, 418] width 369 height 16
